Goal: Information Seeking & Learning: Learn about a topic

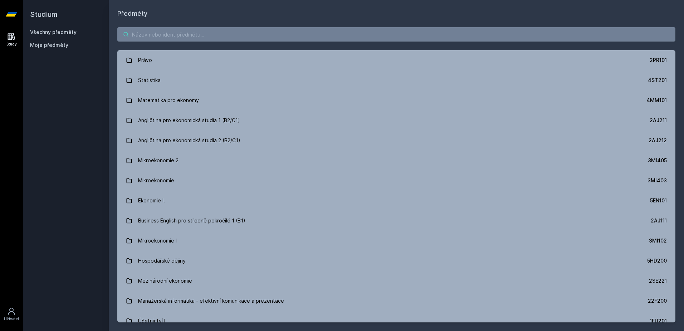
drag, startPoint x: 204, startPoint y: 32, endPoint x: 208, endPoint y: 36, distance: 5.6
click at [204, 33] on input "search" at bounding box center [396, 34] width 558 height 14
click at [251, 41] on input "search" at bounding box center [396, 34] width 558 height 14
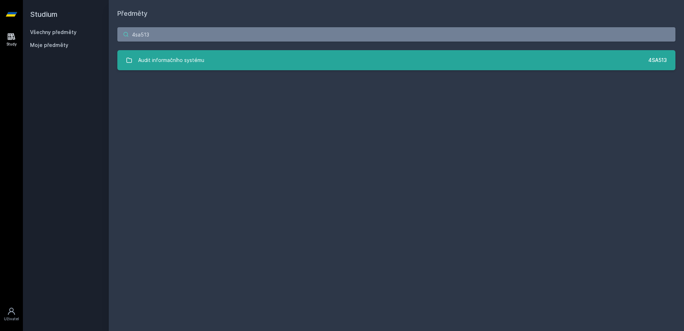
type input "4sa513"
click at [243, 52] on link "Audit informačního systému 4SA513" at bounding box center [396, 60] width 558 height 20
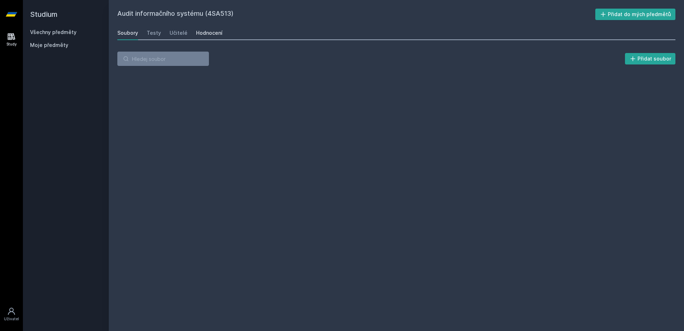
click at [218, 32] on div "Hodnocení" at bounding box center [209, 32] width 26 height 7
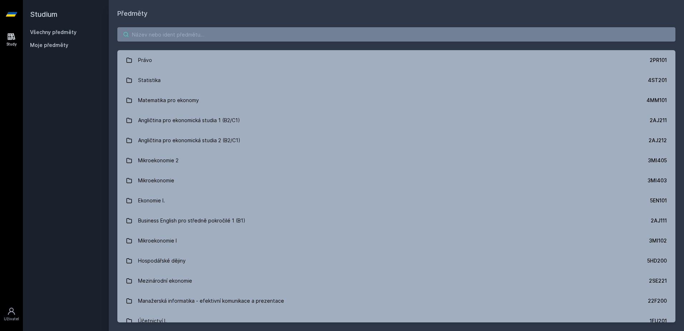
click at [179, 39] on input "search" at bounding box center [396, 34] width 558 height 14
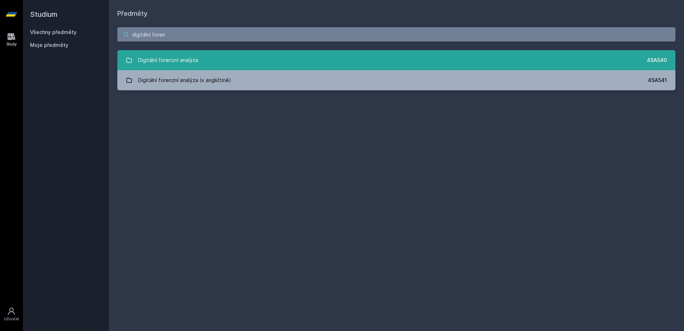
type input "digitální foren"
click at [176, 54] on div "Digitální forenzní analýza" at bounding box center [168, 60] width 60 height 14
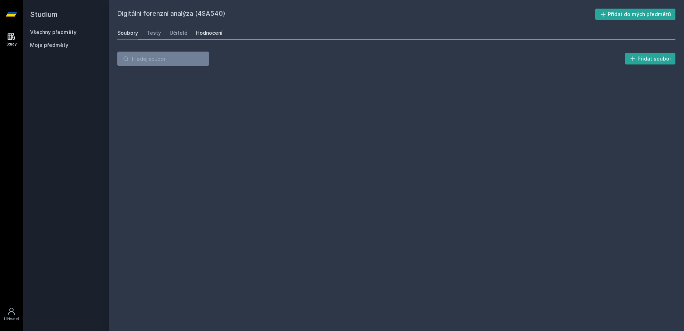
click at [214, 37] on link "Hodnocení" at bounding box center [209, 33] width 26 height 14
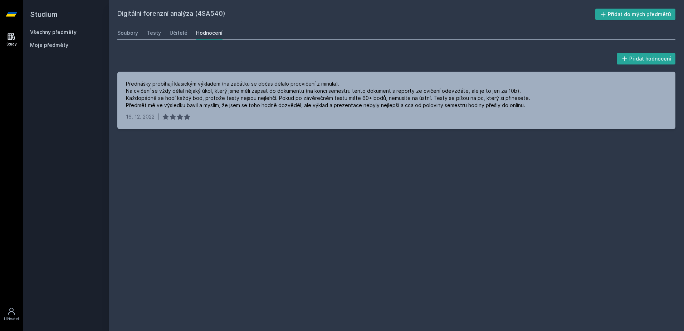
drag, startPoint x: 302, startPoint y: 177, endPoint x: 302, endPoint y: 164, distance: 13.3
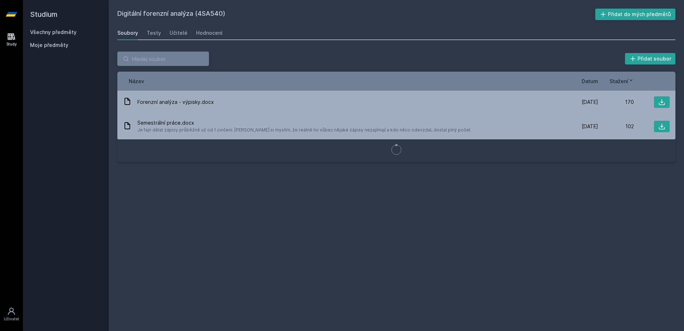
drag, startPoint x: 297, startPoint y: 155, endPoint x: 285, endPoint y: 147, distance: 13.8
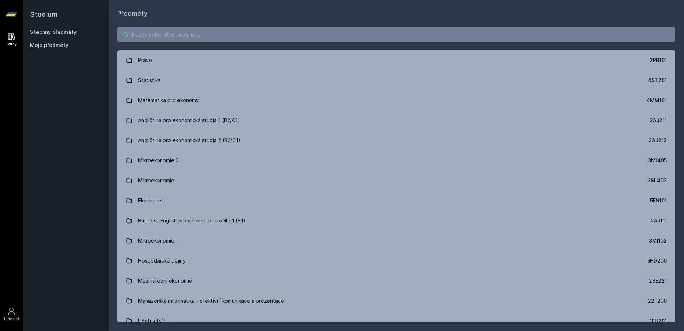
click at [196, 38] on input "search" at bounding box center [396, 34] width 558 height 14
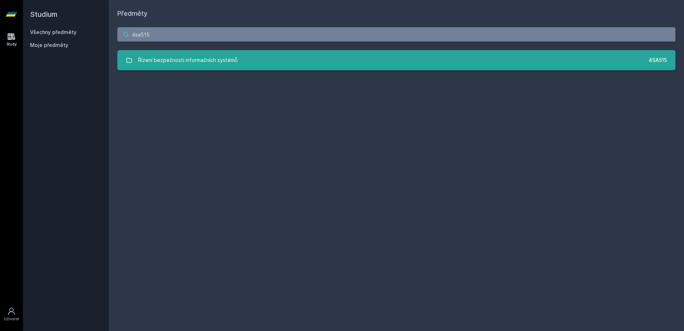
type input "4sa515"
click at [208, 58] on div "Řízení bezpečnosti informačních systémů" at bounding box center [187, 60] width 99 height 14
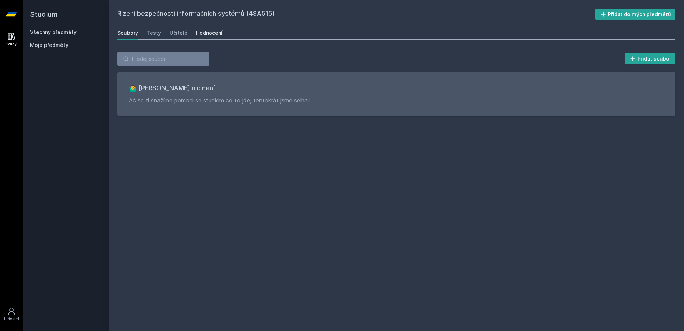
click at [214, 31] on div "Hodnocení" at bounding box center [209, 32] width 26 height 7
click at [122, 35] on div "Soubory" at bounding box center [127, 32] width 21 height 7
